Goal: Task Accomplishment & Management: Use online tool/utility

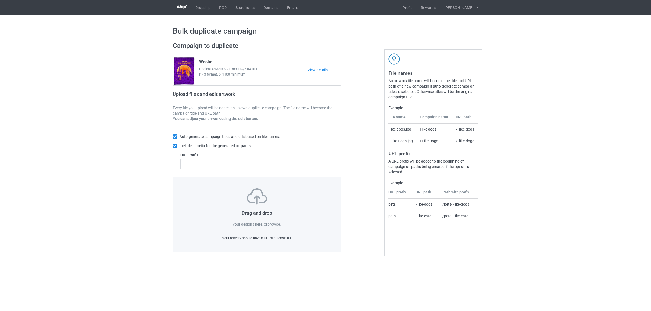
click at [277, 226] on label "browse" at bounding box center [273, 224] width 12 height 4
click at [0, 0] on input "browse" at bounding box center [0, 0] width 0 height 0
click at [275, 225] on label "browse" at bounding box center [273, 224] width 12 height 4
click at [0, 0] on input "browse" at bounding box center [0, 0] width 0 height 0
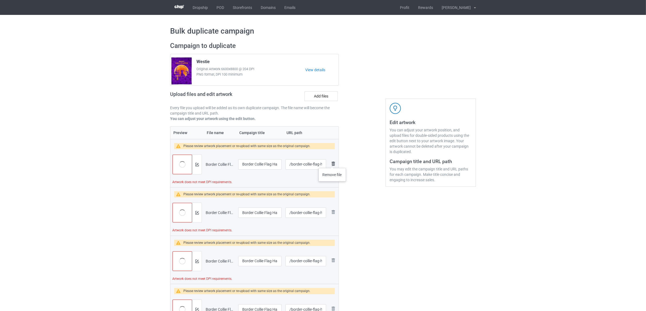
click at [332, 163] on img at bounding box center [333, 164] width 7 height 7
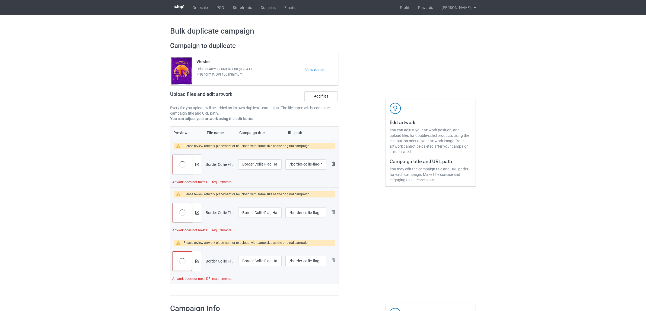
click at [332, 162] on img at bounding box center [333, 164] width 7 height 7
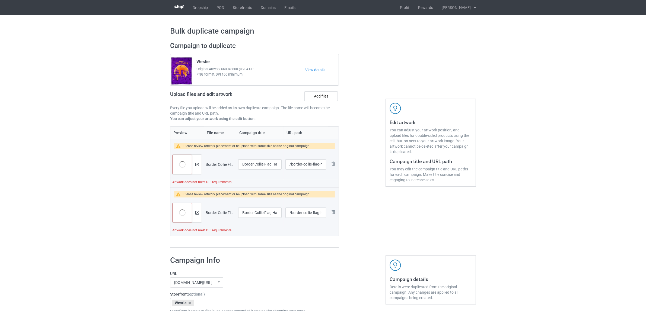
click at [0, 0] on img at bounding box center [0, 0] width 0 height 0
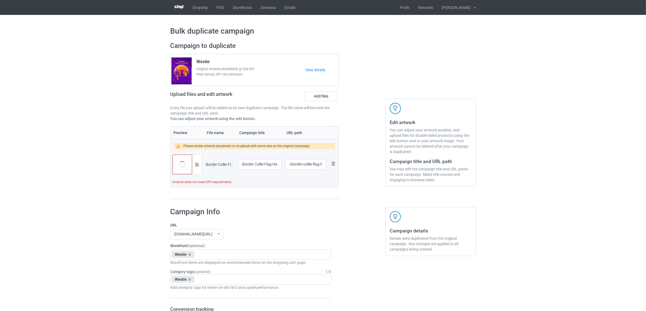
click at [0, 0] on img at bounding box center [0, 0] width 0 height 0
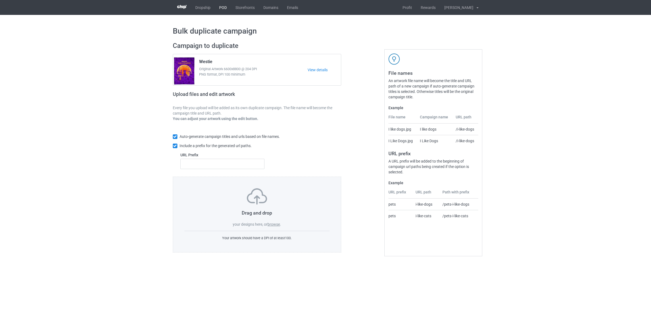
click at [222, 8] on link "POD" at bounding box center [223, 7] width 16 height 15
click at [274, 224] on label "browse" at bounding box center [273, 224] width 12 height 4
click at [0, 0] on input "browse" at bounding box center [0, 0] width 0 height 0
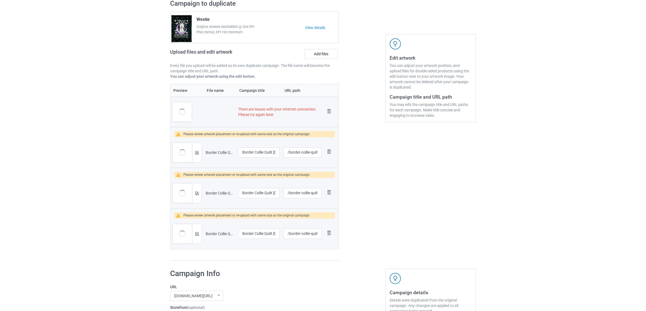
scroll to position [102, 0]
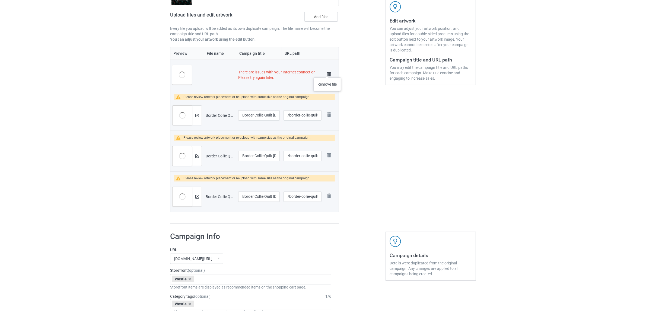
click at [327, 72] on img at bounding box center [329, 74] width 8 height 8
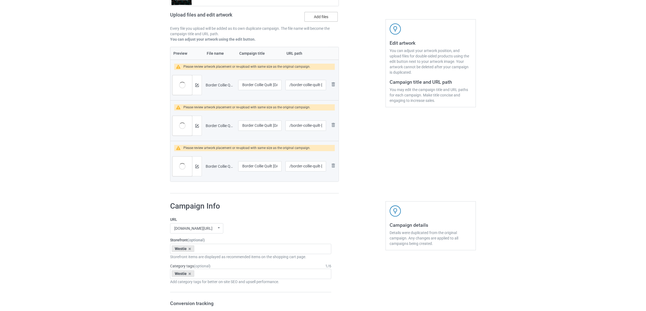
click at [318, 17] on label "Add files" at bounding box center [320, 17] width 33 height 10
click at [0, 0] on input "Add files" at bounding box center [0, 0] width 0 height 0
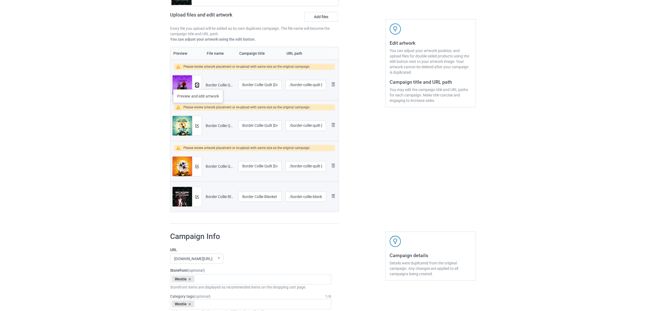
click at [197, 84] on img at bounding box center [197, 86] width 4 height 4
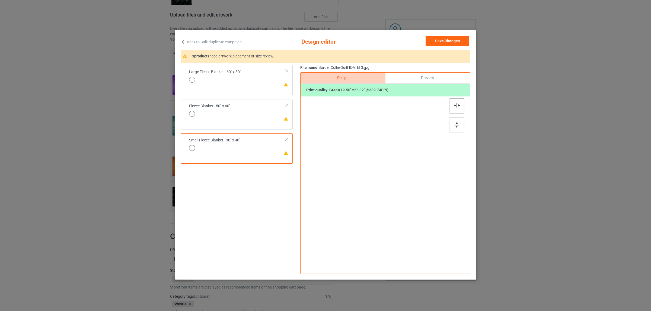
click at [453, 101] on div at bounding box center [456, 105] width 15 height 15
drag, startPoint x: 422, startPoint y: 214, endPoint x: 449, endPoint y: 254, distance: 48.7
click at [449, 254] on div "Design Preview Print quality: great ( 36.77 " x 42.09 " @ 206.69 DPI)" at bounding box center [385, 173] width 170 height 202
click at [240, 107] on div "Fleece Blanket - 50" x 60"" at bounding box center [224, 112] width 41 height 13
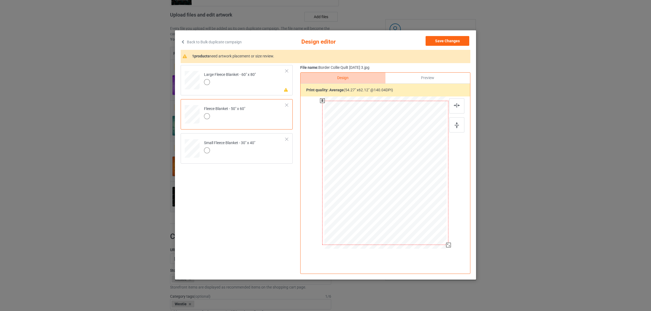
drag, startPoint x: 422, startPoint y: 216, endPoint x: 451, endPoint y: 245, distance: 40.8
click at [451, 245] on div at bounding box center [385, 174] width 141 height 154
click at [235, 73] on div "Large Fleece Blanket - 60" x 80"" at bounding box center [230, 78] width 52 height 13
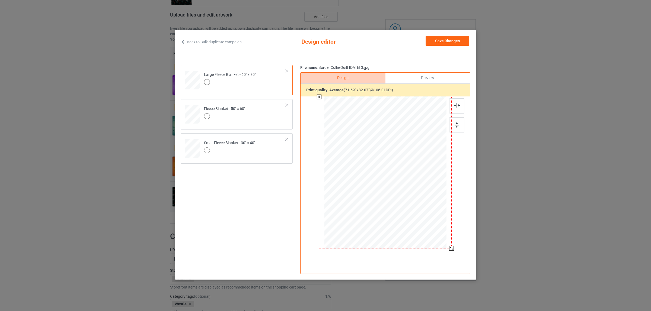
drag, startPoint x: 421, startPoint y: 212, endPoint x: 453, endPoint y: 248, distance: 48.4
click at [453, 248] on div at bounding box center [451, 248] width 5 height 5
click at [448, 42] on button "Save Changes" at bounding box center [447, 41] width 44 height 10
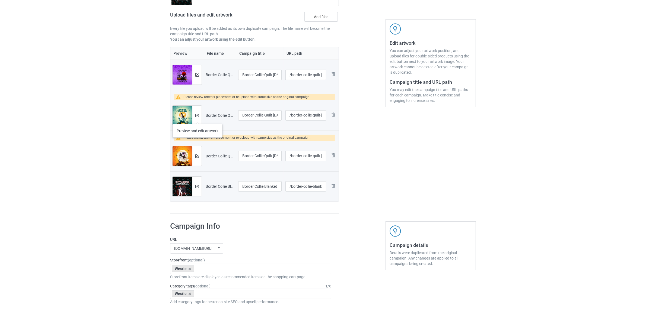
click at [197, 119] on div at bounding box center [196, 116] width 9 height 20
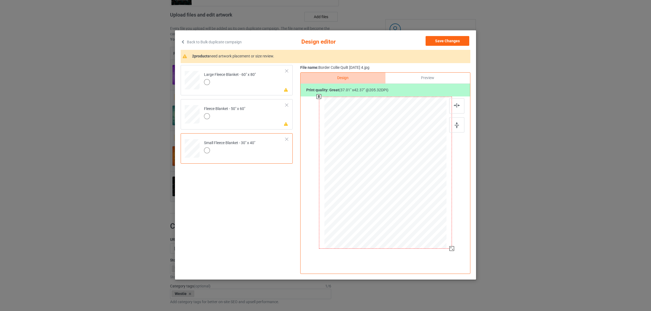
drag, startPoint x: 419, startPoint y: 213, endPoint x: 452, endPoint y: 247, distance: 47.4
click at [452, 247] on div at bounding box center [451, 248] width 5 height 5
click at [240, 118] on div at bounding box center [224, 117] width 41 height 8
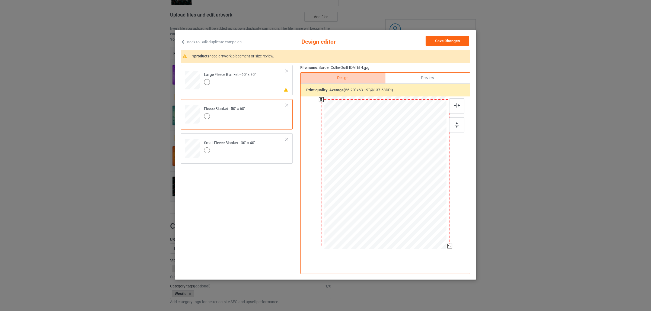
drag, startPoint x: 423, startPoint y: 216, endPoint x: 455, endPoint y: 244, distance: 42.6
click at [455, 244] on div at bounding box center [385, 174] width 141 height 154
click at [237, 78] on div "Large Fleece Blanket - 60" x 80"" at bounding box center [230, 78] width 52 height 13
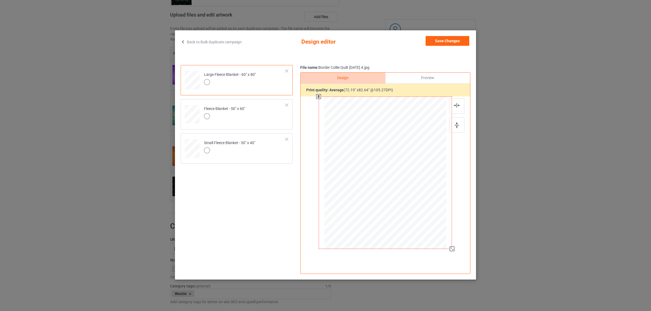
drag, startPoint x: 419, startPoint y: 212, endPoint x: 453, endPoint y: 246, distance: 48.1
click at [453, 246] on div at bounding box center [385, 174] width 141 height 154
click at [444, 41] on button "Save Changes" at bounding box center [447, 41] width 44 height 10
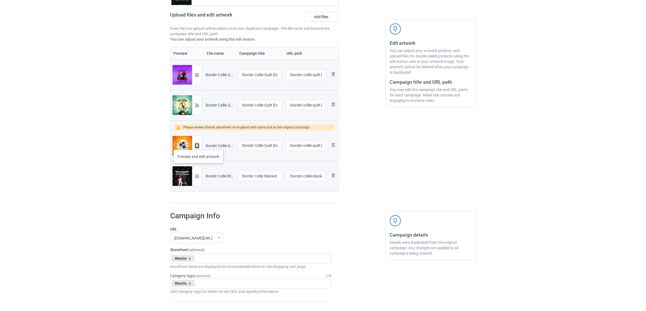
click at [198, 145] on img at bounding box center [197, 146] width 4 height 4
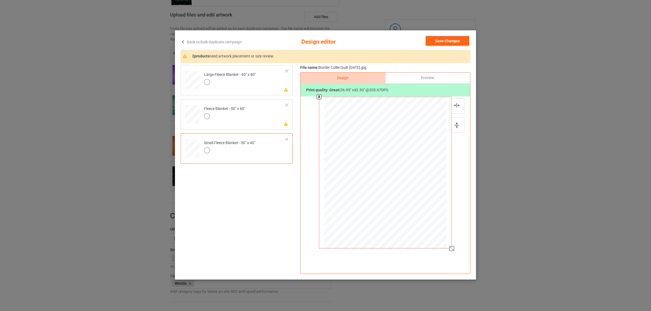
drag, startPoint x: 436, startPoint y: 228, endPoint x: 453, endPoint y: 247, distance: 25.5
click at [453, 247] on div at bounding box center [451, 248] width 5 height 5
click at [236, 107] on div "Fleece Blanket - 50" x 60"" at bounding box center [224, 112] width 41 height 13
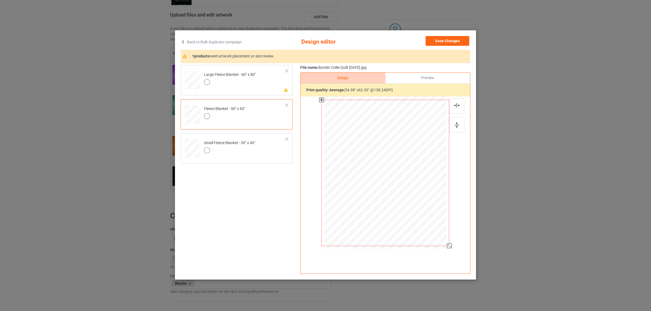
drag, startPoint x: 422, startPoint y: 215, endPoint x: 456, endPoint y: 240, distance: 42.2
click at [456, 240] on div "Design Preview Print quality: average ( 54.98 " x 62.93 " @ 138.24 DPI)" at bounding box center [385, 173] width 170 height 202
click at [247, 84] on div at bounding box center [230, 83] width 52 height 8
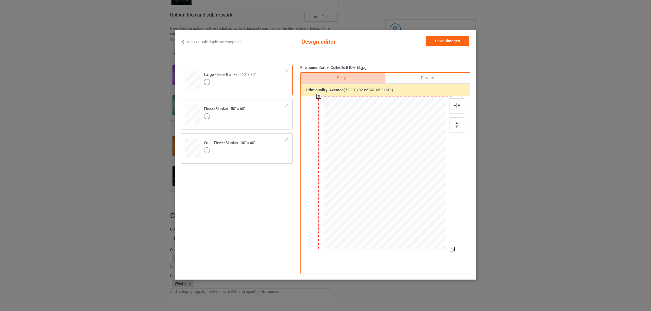
drag, startPoint x: 420, startPoint y: 213, endPoint x: 458, endPoint y: 246, distance: 49.8
click at [458, 246] on div "Design Preview Print quality: average ( 72.38 " x 82.85 " @ 105.01 DPI)" at bounding box center [385, 173] width 170 height 202
click at [441, 42] on button "Save Changes" at bounding box center [447, 41] width 44 height 10
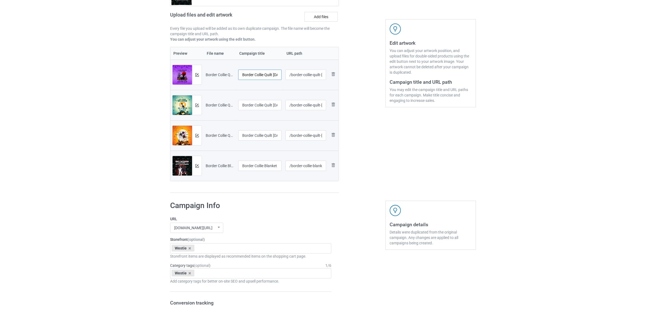
scroll to position [0, 23]
drag, startPoint x: 265, startPoint y: 75, endPoint x: 294, endPoint y: 76, distance: 28.5
click at [294, 76] on tr "Preview and edit artwork Border Collie Quilt Halloween 3.jpg Border Collie Quil…" at bounding box center [254, 75] width 168 height 30
drag, startPoint x: 270, startPoint y: 73, endPoint x: 211, endPoint y: 59, distance: 61.2
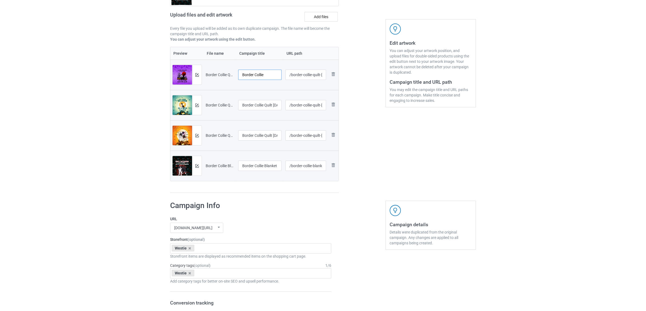
click at [211, 60] on tr "Preview and edit artwork Border Collie Quilt Halloween 3.jpg Border Collie /bor…" at bounding box center [254, 75] width 168 height 30
type input "Border Collie"
click at [257, 104] on input "Border Collie Quilt Halloween 4.jpg" at bounding box center [259, 105] width 43 height 10
paste input "text"
type input "Border Collie"
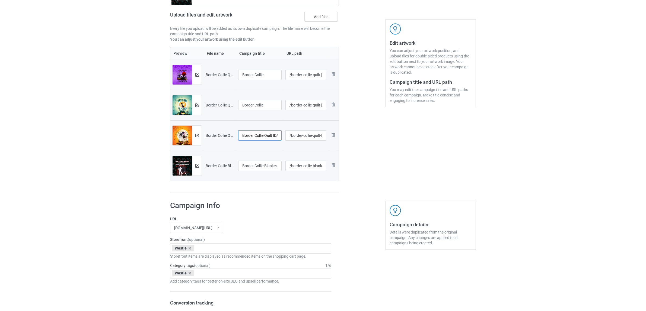
click at [256, 136] on input "Border Collie Quilt Halloween.jpg" at bounding box center [259, 135] width 43 height 10
paste input "text"
type input "Border Collie"
click at [261, 163] on input "Border Collie Blanket New 2.jpg" at bounding box center [259, 166] width 43 height 10
paste input "text"
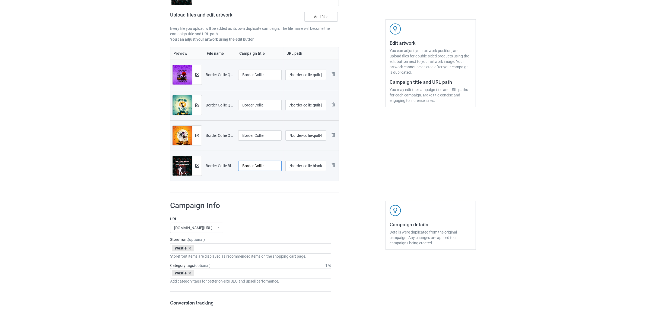
type input "Border Collie"
click at [190, 248] on icon at bounding box center [189, 249] width 3 height 4
paste input "Border Collie"
type input "Border Collie"
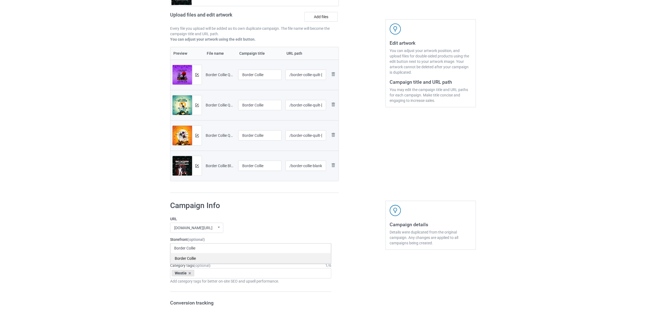
click at [188, 258] on div "Border Collie" at bounding box center [250, 259] width 161 height 10
click at [188, 272] on icon at bounding box center [189, 274] width 3 height 4
paste input "Border Collie"
type input "Border Collie"
click at [187, 285] on div "Border Collie" at bounding box center [250, 283] width 161 height 10
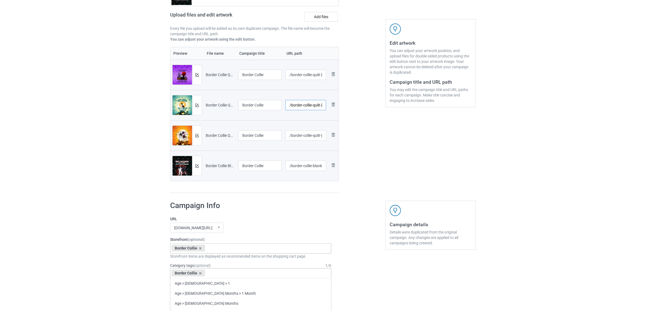
click at [316, 101] on input "/border-collie-quilt-halloween-4" at bounding box center [305, 105] width 41 height 10
click at [316, 106] on input "/border-collie-quilt-halloween-4" at bounding box center [305, 105] width 41 height 10
type input "/border-collie-b11-halloween-4"
click at [317, 75] on input "/border-collie-quilt-halloween-3" at bounding box center [305, 75] width 41 height 10
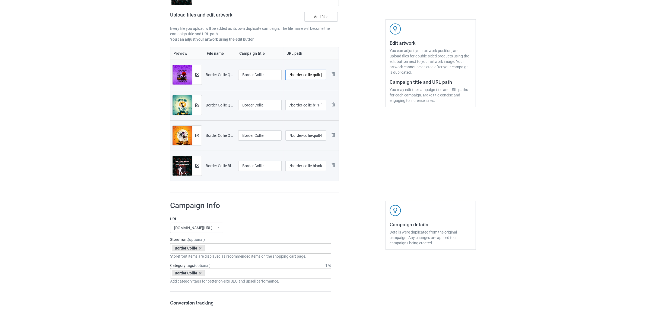
click at [317, 75] on input "/border-collie-quilt-halloween-3" at bounding box center [305, 75] width 41 height 10
type input "/border-collie-b12-halloween-3"
click at [317, 134] on input "/border-collie-quilt-halloween" at bounding box center [305, 135] width 41 height 10
click at [317, 136] on input "/border-collie-quilt-halloween" at bounding box center [305, 135] width 41 height 10
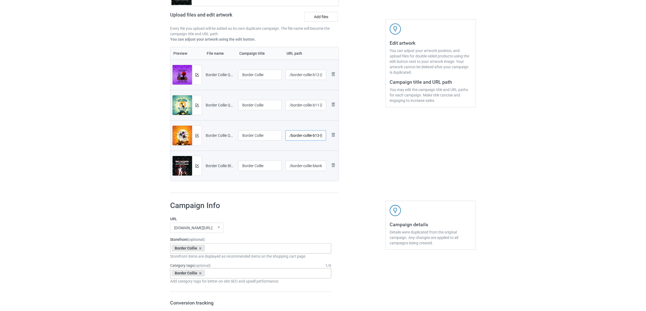
type input "/border-collie-b13-halloween"
click at [419, 173] on div "Edit artwork You can adjust your artwork position, and upload files for double-…" at bounding box center [430, 78] width 98 height 239
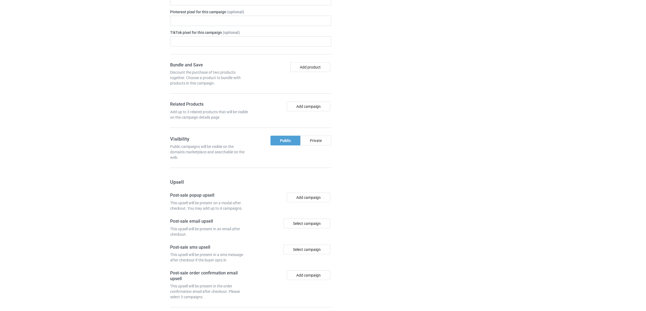
scroll to position [472, 0]
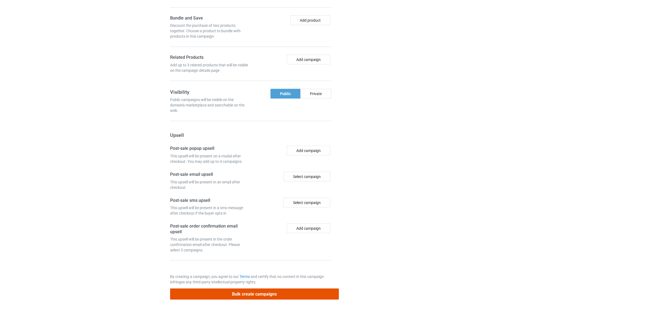
click at [265, 294] on button "Bulk create campaigns" at bounding box center [254, 294] width 169 height 11
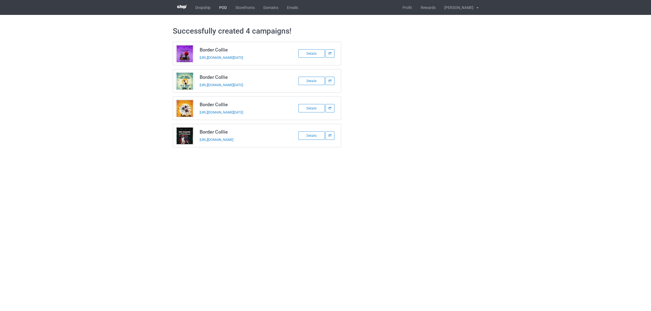
click at [223, 9] on link "POD" at bounding box center [223, 7] width 16 height 15
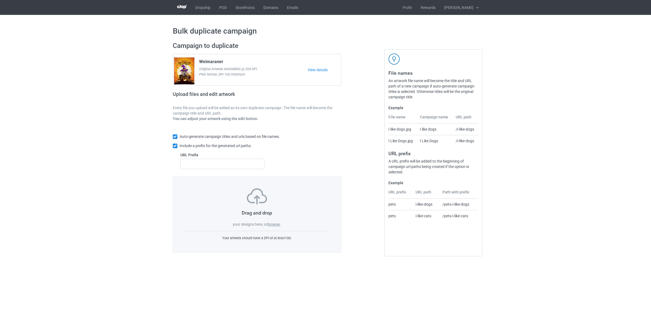
click at [271, 224] on label "browse" at bounding box center [273, 224] width 12 height 4
click at [0, 0] on input "browse" at bounding box center [0, 0] width 0 height 0
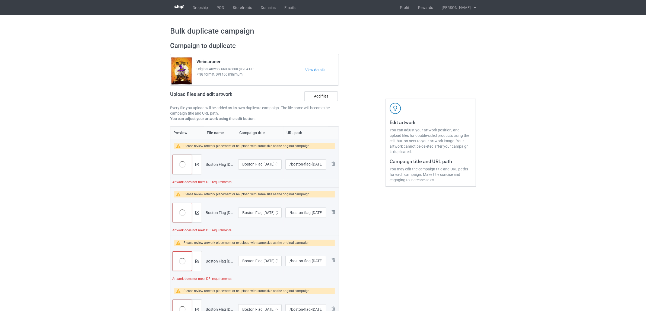
scroll to position [102, 0]
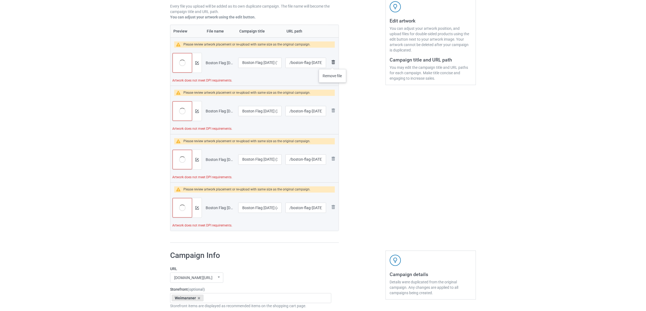
click at [332, 64] on img at bounding box center [333, 62] width 7 height 7
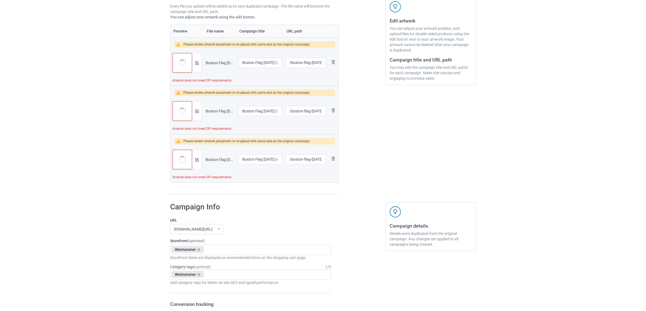
click at [0, 0] on img at bounding box center [0, 0] width 0 height 0
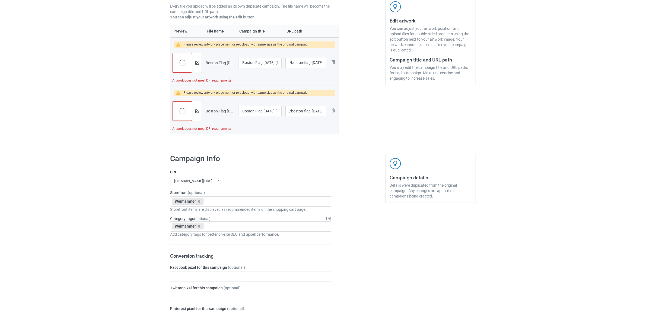
click at [0, 0] on img at bounding box center [0, 0] width 0 height 0
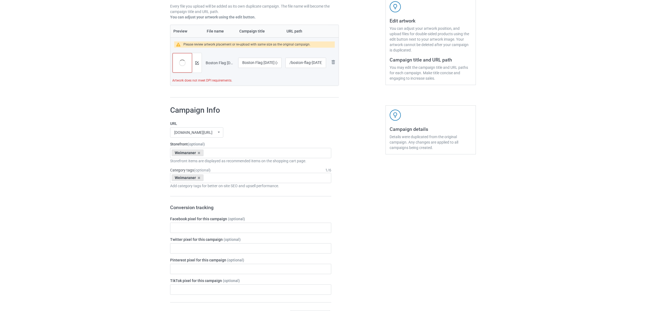
click at [0, 0] on img at bounding box center [0, 0] width 0 height 0
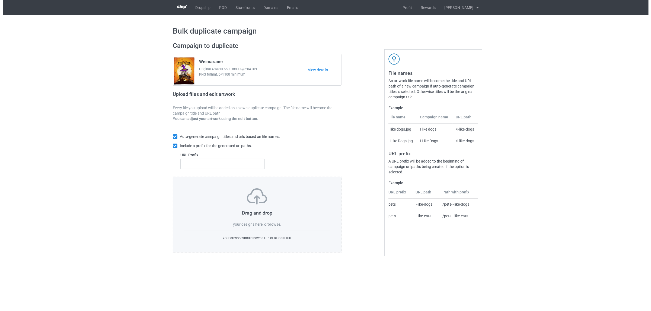
scroll to position [0, 0]
click at [223, 7] on link "POD" at bounding box center [223, 7] width 16 height 15
click at [271, 224] on label "browse" at bounding box center [273, 224] width 12 height 4
click at [0, 0] on input "browse" at bounding box center [0, 0] width 0 height 0
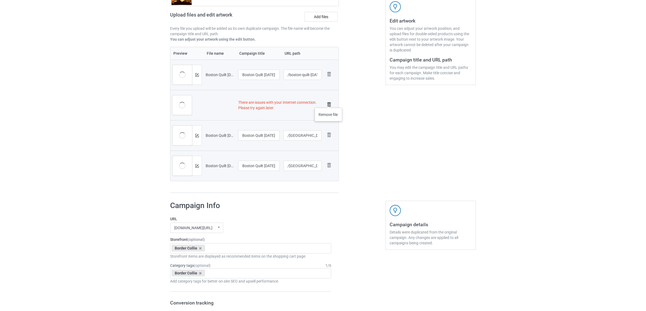
click at [328, 102] on img at bounding box center [329, 105] width 8 height 8
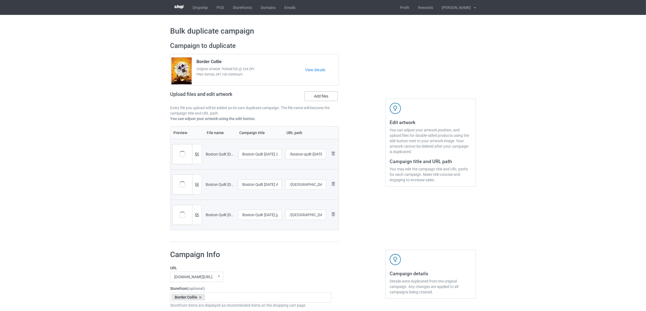
click at [311, 97] on label "Add files" at bounding box center [320, 96] width 33 height 10
click at [0, 0] on input "Add files" at bounding box center [0, 0] width 0 height 0
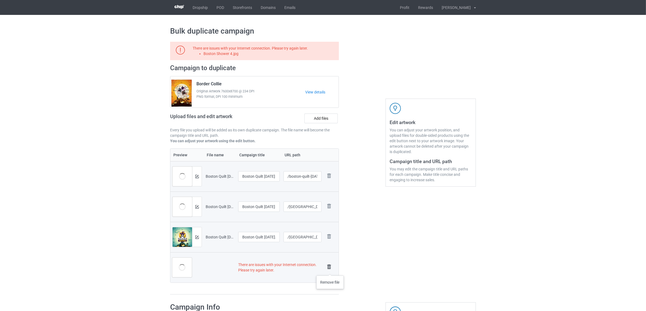
click at [329, 269] on img at bounding box center [329, 267] width 8 height 8
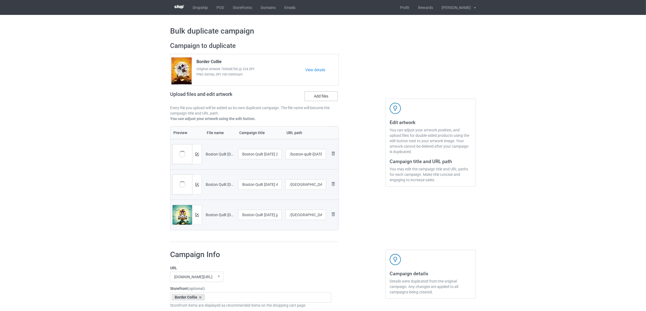
click at [319, 93] on label "Add files" at bounding box center [320, 96] width 33 height 10
click at [0, 0] on input "Add files" at bounding box center [0, 0] width 0 height 0
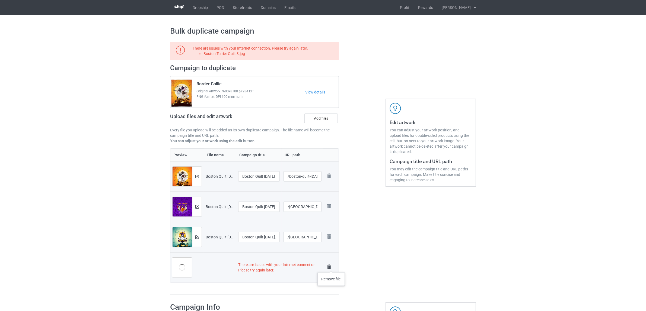
click at [331, 267] on img at bounding box center [329, 267] width 8 height 8
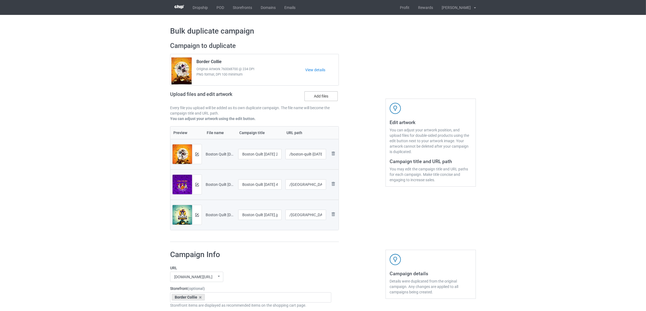
click at [317, 100] on label "Add files" at bounding box center [320, 96] width 33 height 10
click at [0, 0] on input "Add files" at bounding box center [0, 0] width 0 height 0
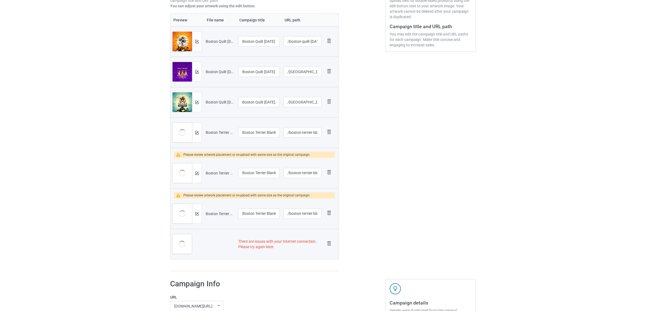
scroll to position [203, 0]
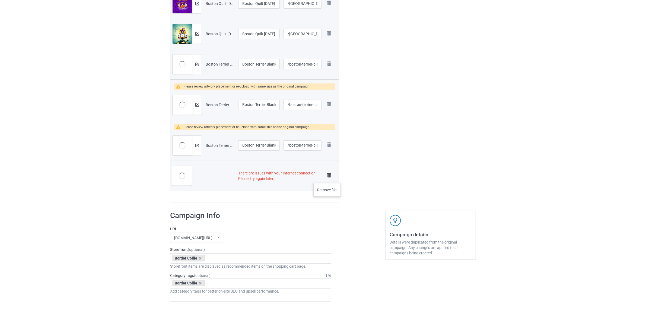
click at [327, 178] on img at bounding box center [329, 176] width 8 height 8
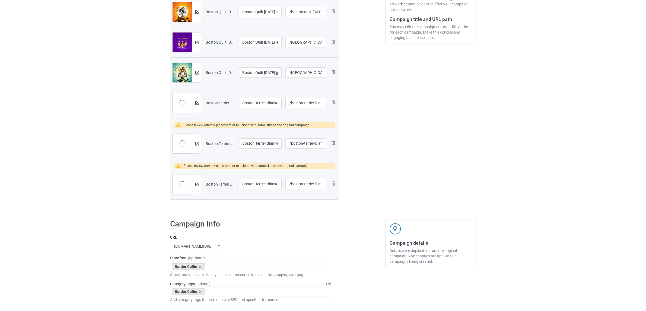
scroll to position [113, 0]
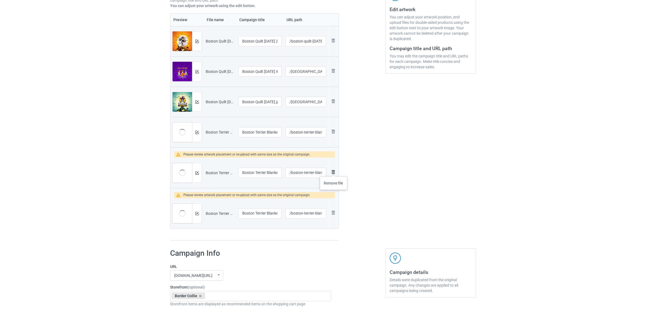
click at [333, 171] on img at bounding box center [333, 172] width 7 height 7
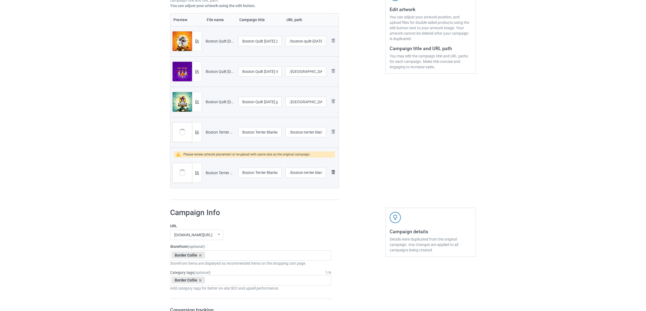
click at [333, 173] on img at bounding box center [333, 172] width 7 height 7
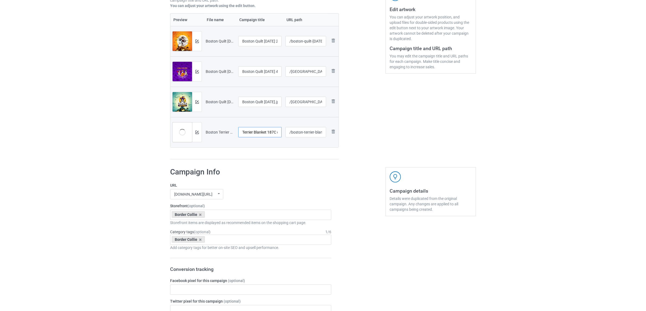
scroll to position [0, 24]
drag, startPoint x: 267, startPoint y: 133, endPoint x: 255, endPoint y: 133, distance: 12.2
click at [255, 133] on input "Boston Terrier Blanket 187C (1).jpg" at bounding box center [259, 132] width 43 height 10
type input "Boston Terrier 187C (1).jpg"
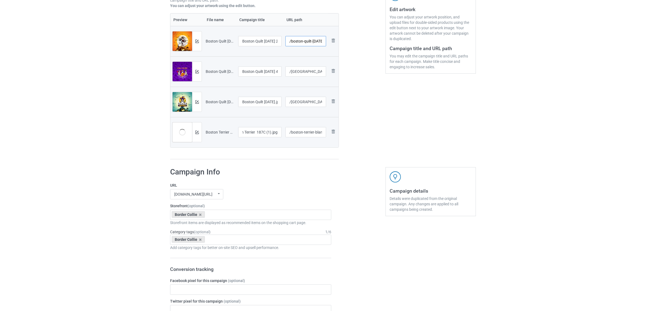
click at [306, 43] on input "/boston-quilt-halloween-2" at bounding box center [305, 41] width 41 height 10
paste input "blanke"
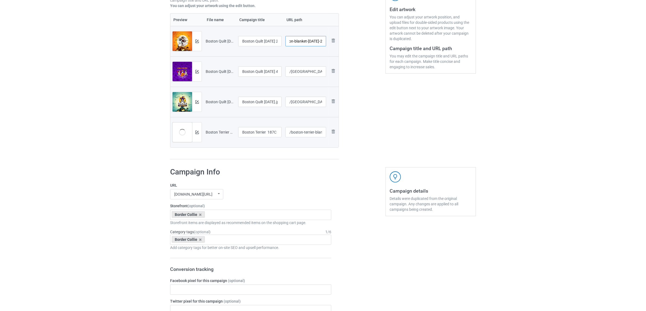
type input "/boston-blanket-halloween-2"
click at [308, 70] on input "/boston-quilt-halloween-4" at bounding box center [305, 71] width 41 height 10
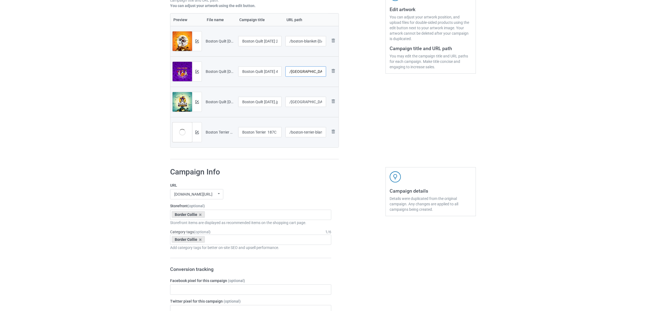
paste input "blanke"
type input "/boston-blanket-halloween-4"
click at [306, 102] on input "/boston-quilt-halloween" at bounding box center [305, 102] width 41 height 10
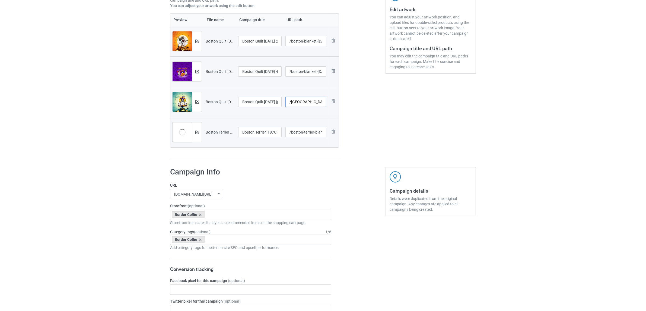
click at [306, 102] on input "/boston-quilt-halloween" at bounding box center [305, 102] width 41 height 10
paste input "blanke"
type input "/boston-blanket-halloween"
click at [362, 117] on div at bounding box center [361, 44] width 39 height 239
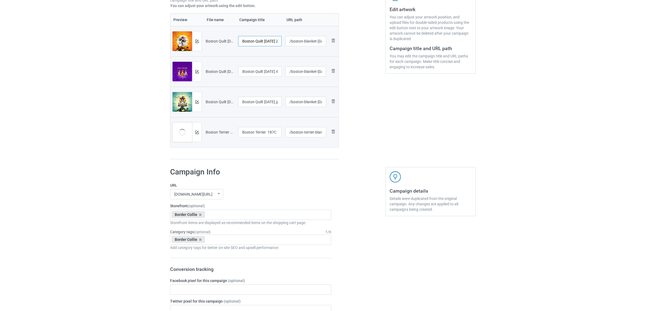
scroll to position [0, 14]
drag, startPoint x: 254, startPoint y: 40, endPoint x: 290, endPoint y: 41, distance: 36.9
click at [290, 41] on tr "Preview and edit artwork Boston Quilt Halloween 2.jpg Boston Quilt Halloween 2.…" at bounding box center [254, 41] width 168 height 30
click at [251, 41] on input "[GEOGRAPHIC_DATA]" at bounding box center [259, 41] width 43 height 10
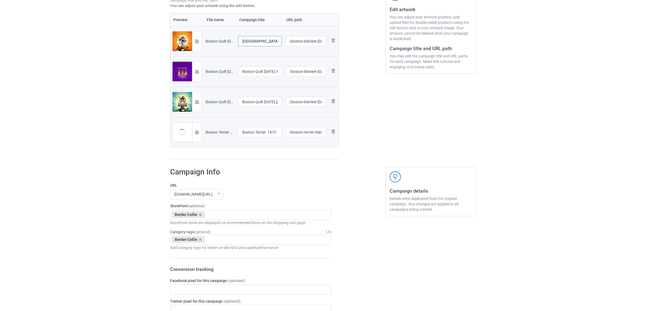
click at [251, 41] on input "[GEOGRAPHIC_DATA]" at bounding box center [259, 41] width 43 height 10
type input "[GEOGRAPHIC_DATA]"
click at [264, 73] on input "Boston Quilt Halloween 4.jpg" at bounding box center [259, 71] width 43 height 10
paste input "text"
type input "[GEOGRAPHIC_DATA]"
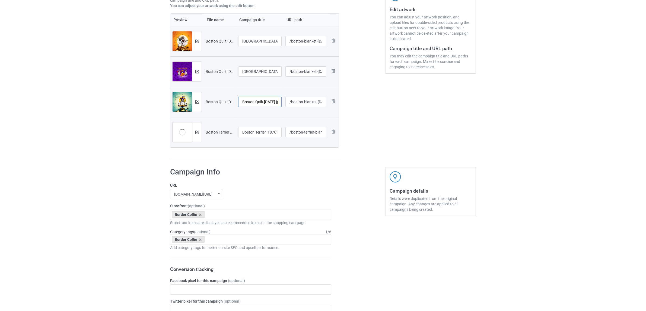
click at [257, 106] on input "Boston Quilt Halloween.jpg" at bounding box center [259, 102] width 43 height 10
paste input "text"
type input "[GEOGRAPHIC_DATA]"
click at [254, 133] on input "Boston Terrier 187C (1).jpg" at bounding box center [259, 132] width 43 height 10
paste input "text"
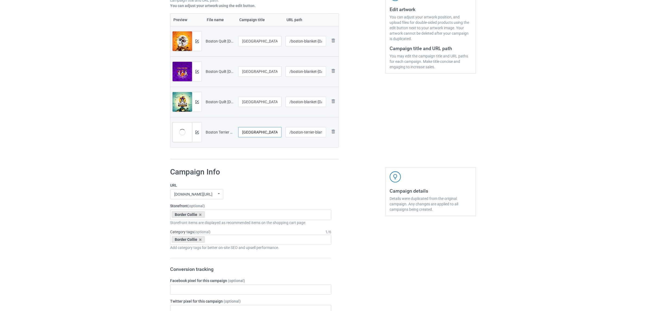
type input "[GEOGRAPHIC_DATA]"
click at [257, 176] on h1 "Campaign Info" at bounding box center [250, 172] width 161 height 10
click at [200, 216] on icon at bounding box center [200, 215] width 3 height 4
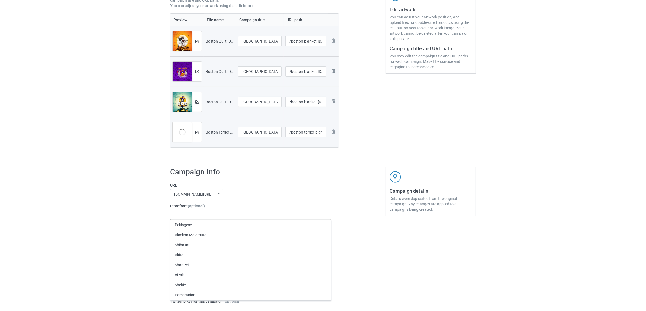
paste input "[GEOGRAPHIC_DATA]"
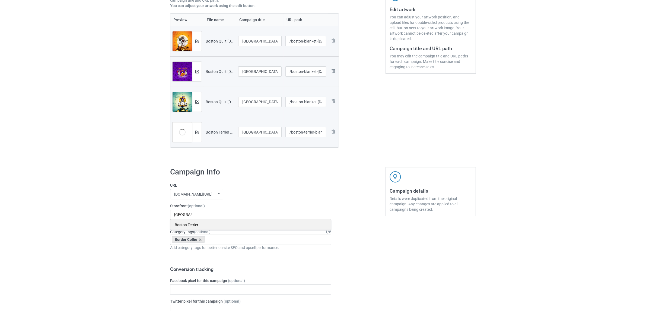
type input "[GEOGRAPHIC_DATA]"
click at [186, 226] on div "Boston Terrier" at bounding box center [250, 225] width 161 height 10
click at [200, 240] on icon at bounding box center [200, 240] width 3 height 4
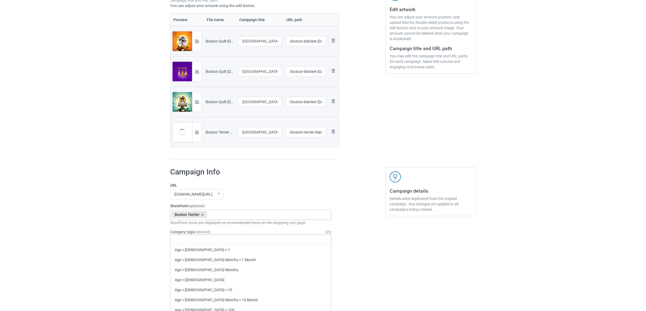
paste input "[GEOGRAPHIC_DATA]"
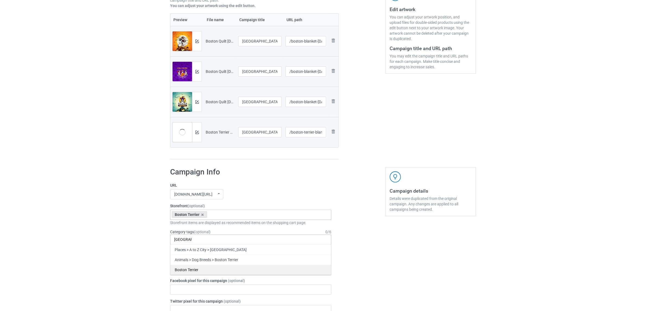
type input "[GEOGRAPHIC_DATA]"
click at [186, 270] on div "Boston Terrier" at bounding box center [250, 270] width 161 height 10
click at [94, 237] on div "Bulk duplicate campaign Campaign to duplicate Border Collie Original Artwork 76…" at bounding box center [323, 285] width 646 height 766
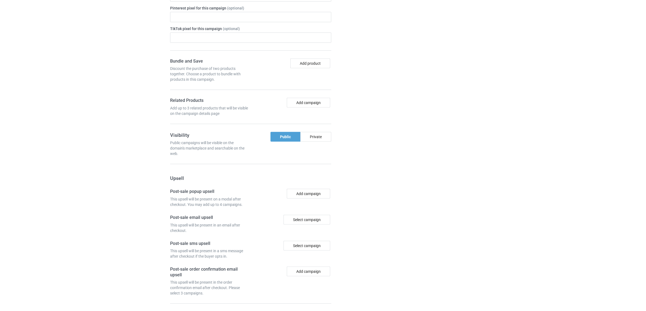
scroll to position [472, 0]
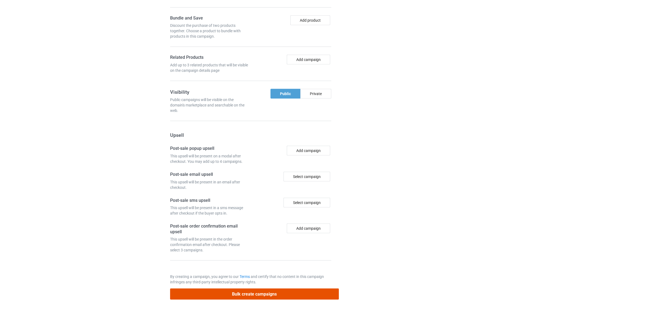
click at [259, 293] on button "Bulk create campaigns" at bounding box center [254, 294] width 169 height 11
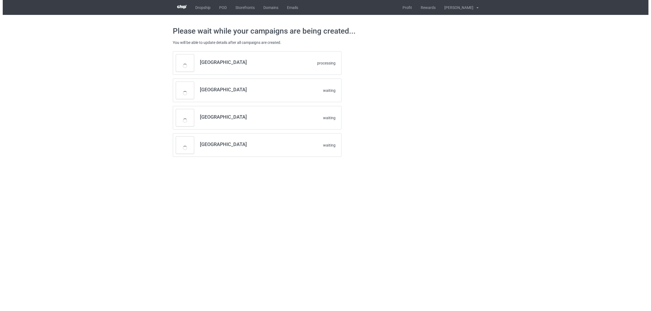
scroll to position [0, 0]
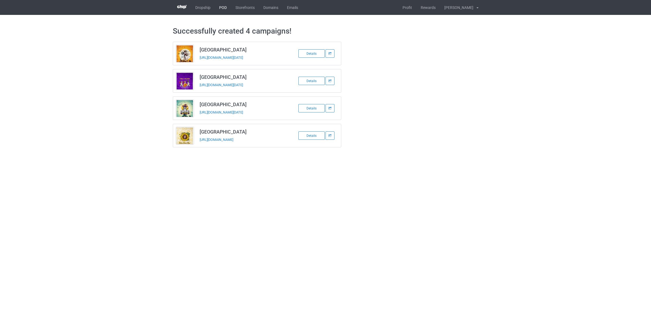
click at [220, 5] on link "POD" at bounding box center [223, 7] width 16 height 15
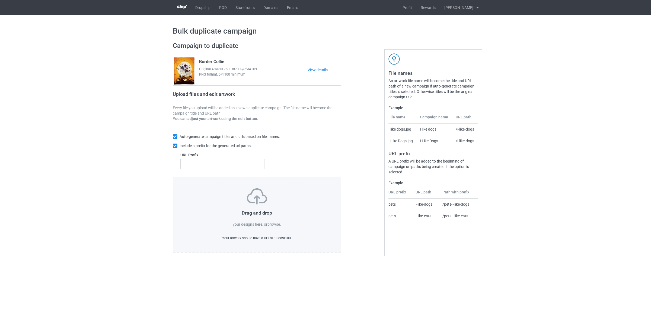
click at [274, 224] on label "browse" at bounding box center [273, 224] width 12 height 4
click at [0, 0] on input "browse" at bounding box center [0, 0] width 0 height 0
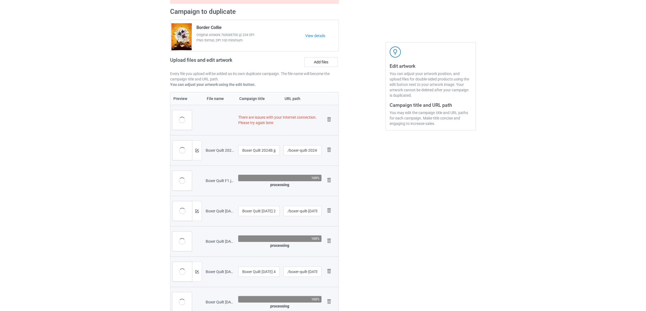
scroll to position [56, 0]
click at [328, 120] on img at bounding box center [329, 120] width 8 height 8
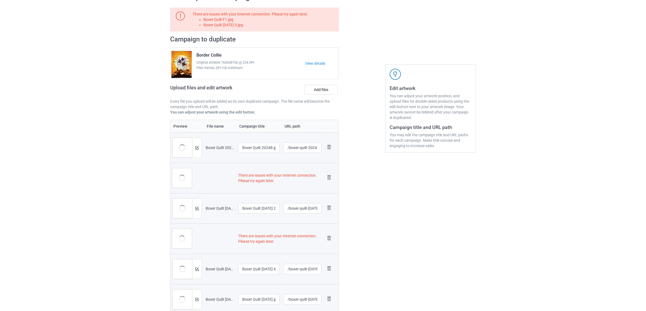
scroll to position [62, 0]
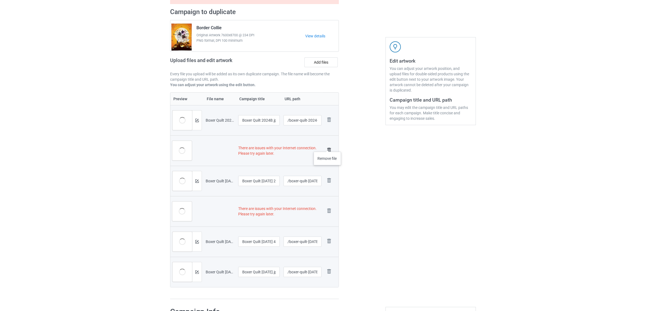
click at [328, 146] on img at bounding box center [329, 150] width 8 height 8
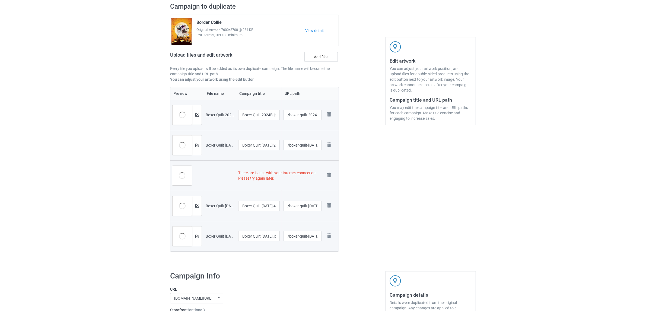
scroll to position [56, 0]
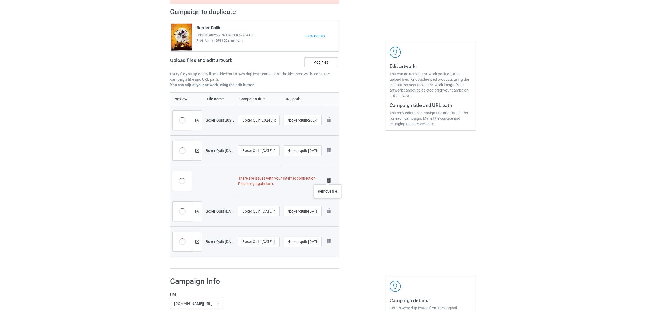
click at [327, 179] on img at bounding box center [329, 181] width 8 height 8
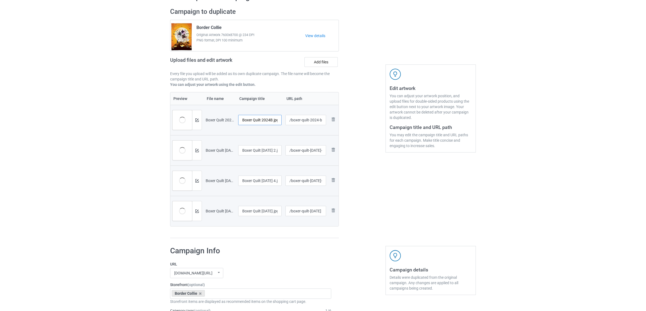
scroll to position [0, 1]
drag, startPoint x: 254, startPoint y: 118, endPoint x: 281, endPoint y: 119, distance: 27.1
click at [281, 119] on input "Boxer Quilt 2024B.jpg" at bounding box center [259, 120] width 43 height 10
click at [244, 118] on input "Boxer" at bounding box center [259, 120] width 43 height 10
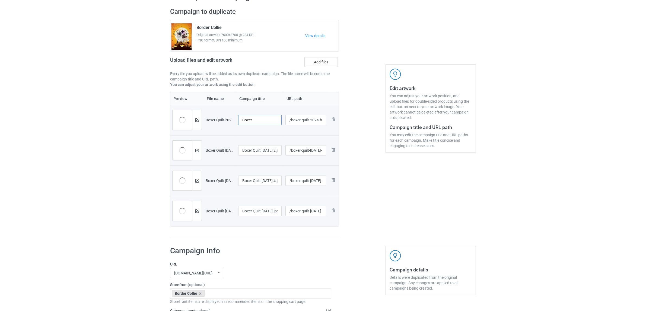
click at [244, 118] on input "Boxer" at bounding box center [259, 120] width 43 height 10
type input "Boxer"
click at [255, 150] on input "Boxer Quilt [DATE] 2.jpg" at bounding box center [259, 150] width 43 height 10
paste input "text"
type input "Boxer"
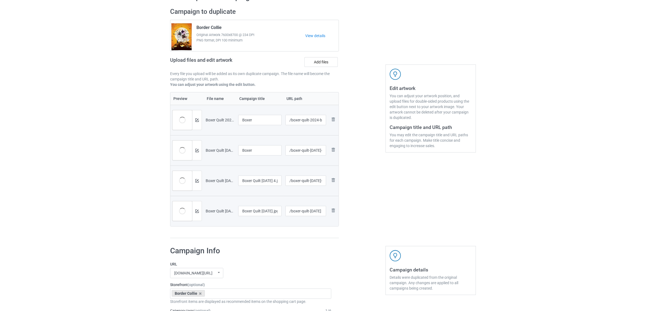
click at [252, 187] on div at bounding box center [259, 187] width 43 height 3
click at [258, 182] on input "Boxer Quilt [DATE] 4.jpg" at bounding box center [259, 181] width 43 height 10
paste input "text"
type input "Boxer"
click at [256, 211] on input "Boxer Quilt [DATE].jpg" at bounding box center [259, 211] width 43 height 10
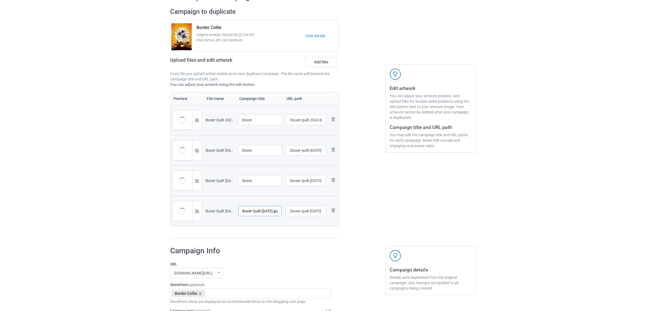
paste input "text"
type input "Boxer"
click at [258, 239] on div "Campaign to duplicate Border Collie Original Artwork 7600x8700 @ 234 DPI PNG fo…" at bounding box center [254, 123] width 176 height 239
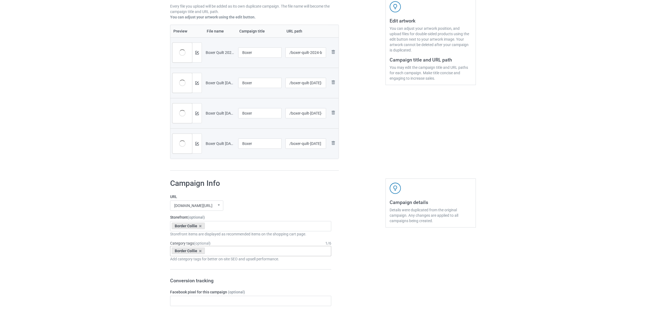
scroll to position [102, 0]
click at [200, 226] on icon at bounding box center [200, 226] width 3 height 4
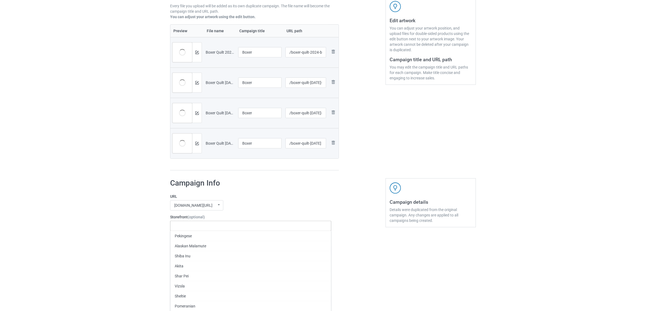
paste input "Boxer"
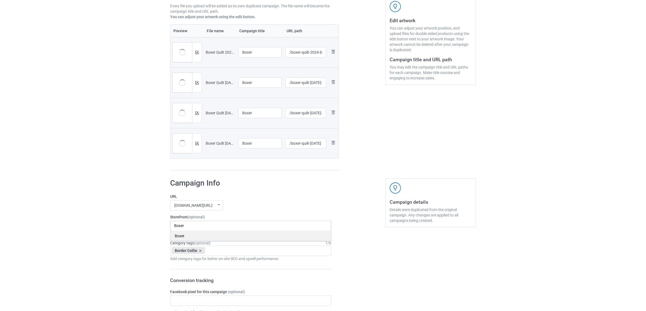
type input "Boxer"
click at [183, 238] on div "Boxer" at bounding box center [250, 236] width 161 height 10
click at [200, 252] on icon at bounding box center [200, 251] width 3 height 4
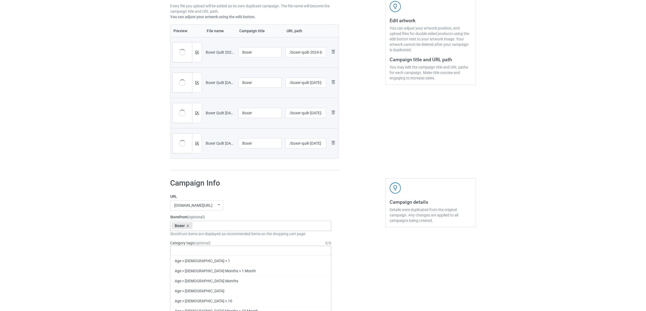
paste input "Boxer"
type input "Boxer"
click at [178, 269] on div "Boxer" at bounding box center [250, 271] width 161 height 10
click at [306, 52] on input "/boxer-quilt-2024-b" at bounding box center [305, 52] width 41 height 10
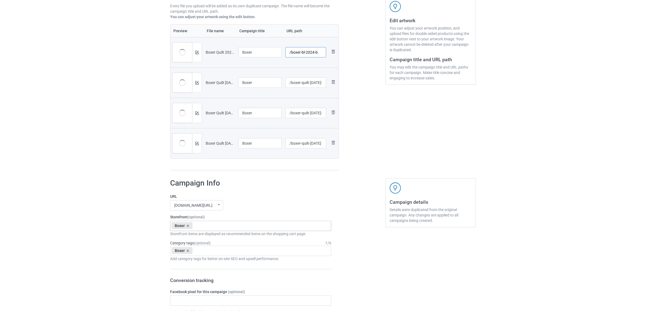
type input "/boxer-bl-2024-b"
click at [307, 81] on input "/boxer-quilt-[DATE]-2" at bounding box center [305, 83] width 41 height 10
click at [304, 85] on input "/boxer-quilt-[DATE]-2" at bounding box center [305, 83] width 41 height 10
type input "/boxer-bl-[DATE]-2"
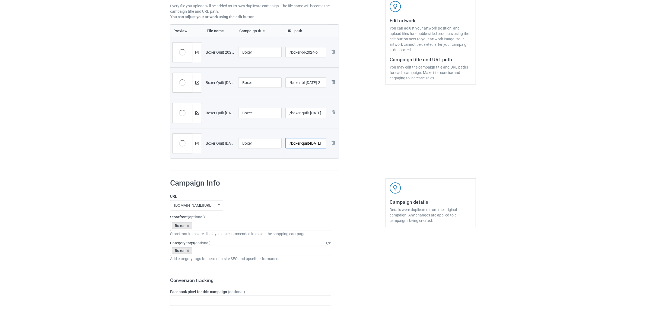
click at [304, 141] on input "/boxer-quilt-[DATE]" at bounding box center [305, 143] width 41 height 10
click at [306, 111] on input "/boxer-quilt-[DATE]-4" at bounding box center [305, 113] width 41 height 10
type input "/boxer-bl-[DATE]-4"
click at [304, 144] on input "/boxer-quilt-[DATE]" at bounding box center [305, 143] width 41 height 10
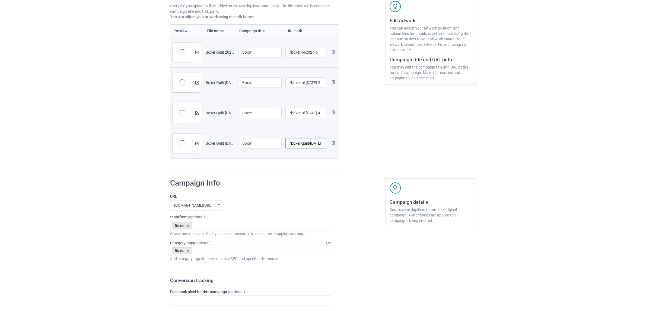
click at [304, 144] on input "/boxer-quilt-[DATE]" at bounding box center [305, 143] width 41 height 10
type input "/boxer-bl-[DATE]"
click at [383, 148] on div "Edit artwork You can adjust your artwork position, and upload files for double-…" at bounding box center [430, 55] width 98 height 239
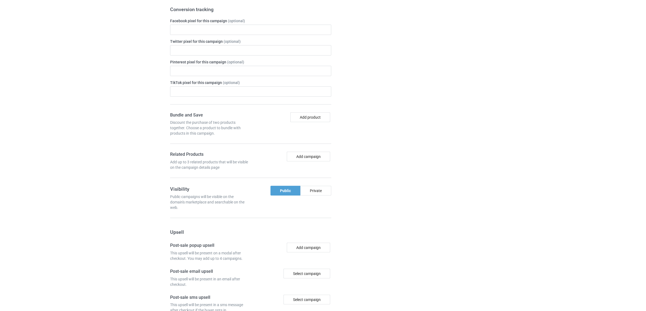
scroll to position [472, 0]
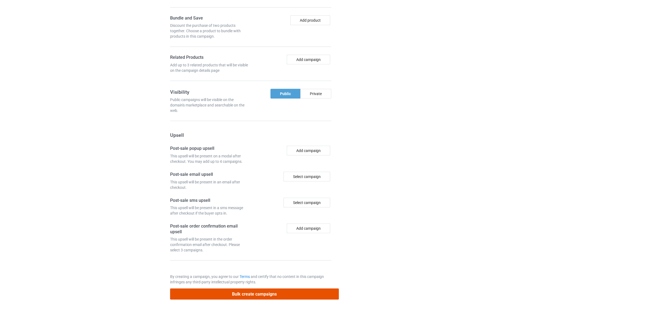
click at [273, 294] on button "Bulk create campaigns" at bounding box center [254, 294] width 169 height 11
